Goal: Task Accomplishment & Management: Manage account settings

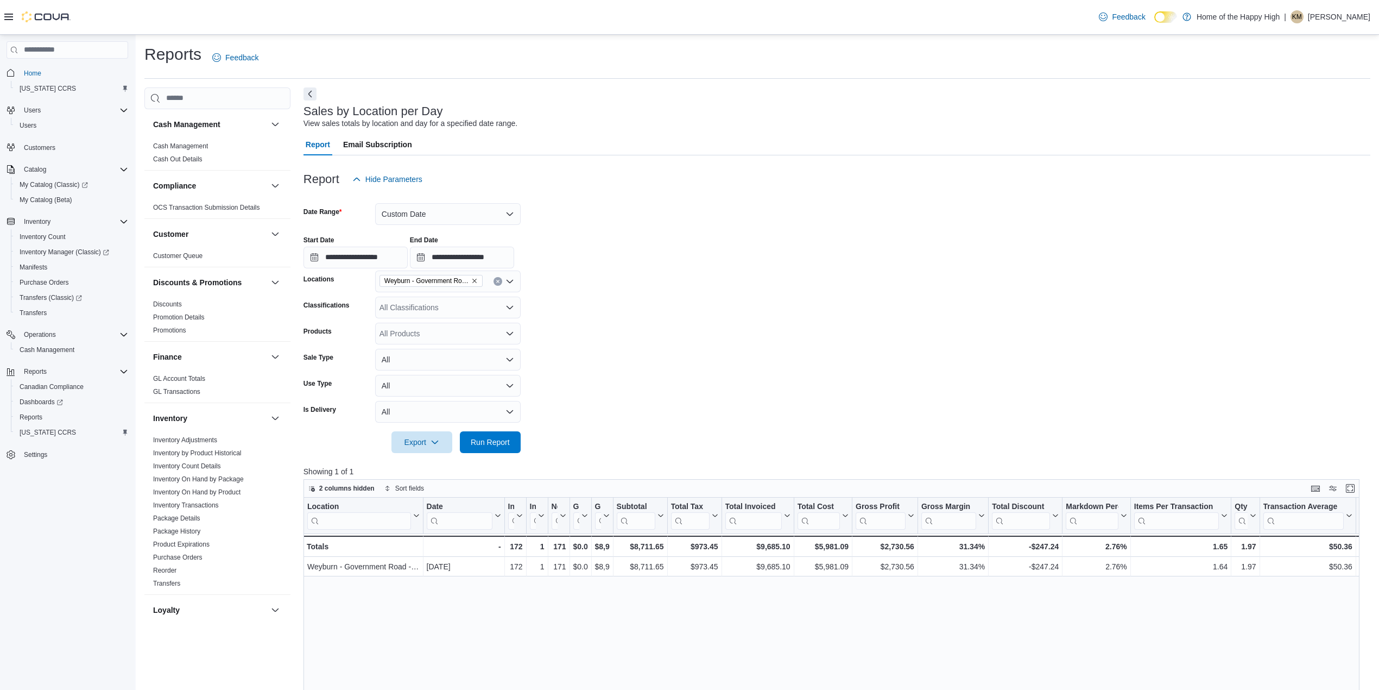
scroll to position [479, 0]
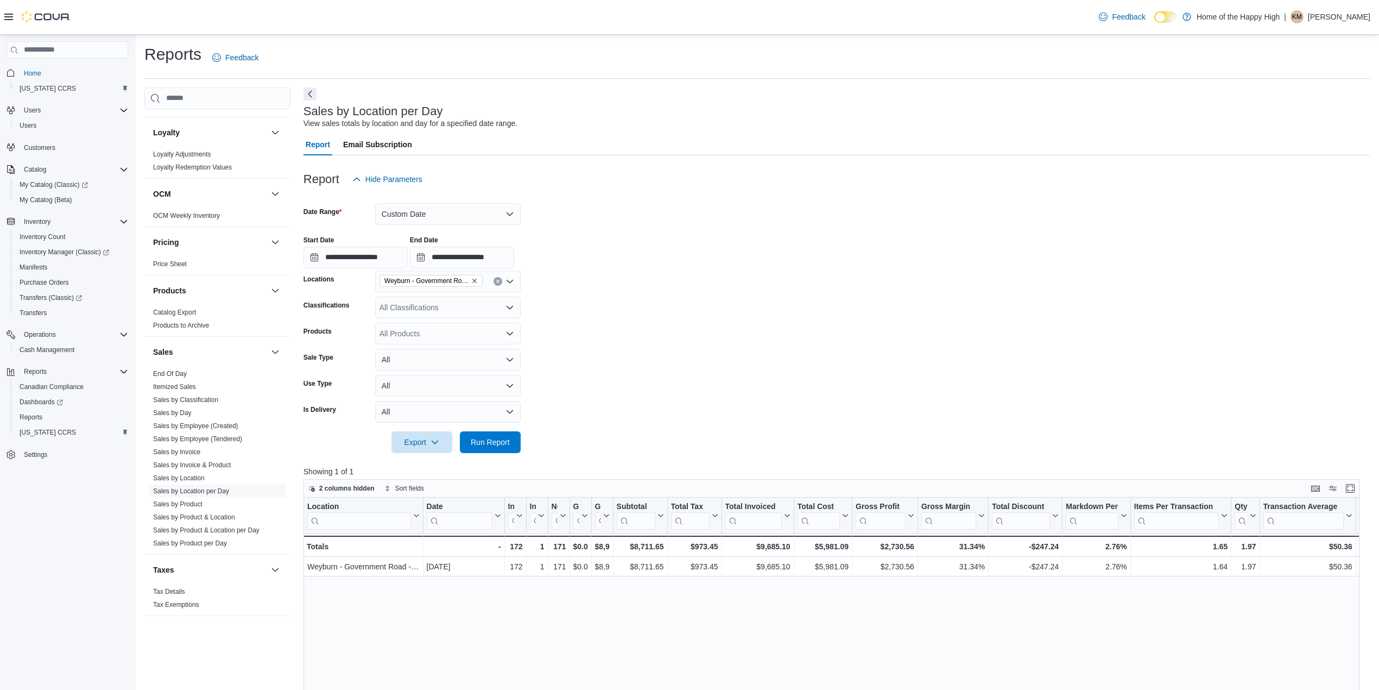
click at [1329, 12] on p "Katelyn McCallum" at bounding box center [1339, 16] width 62 height 13
click at [1307, 111] on span "Sign Out" at bounding box center [1300, 110] width 29 height 11
